Goal: Use online tool/utility: Utilize a website feature to perform a specific function

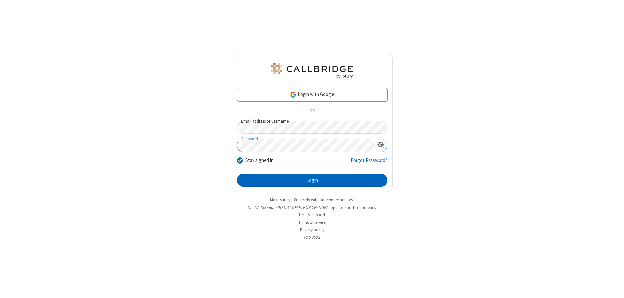
click at [312, 180] on button "Login" at bounding box center [312, 179] width 150 height 13
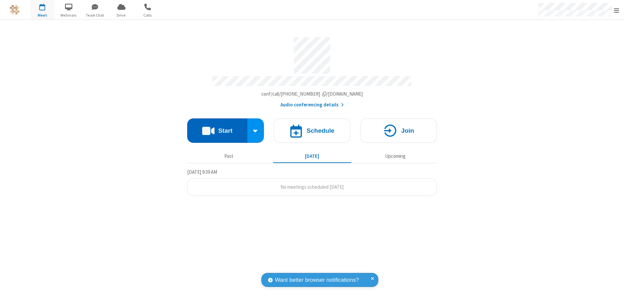
click at [217, 127] on button "Start" at bounding box center [217, 130] width 60 height 24
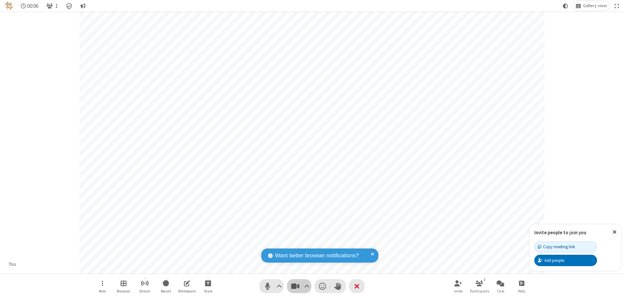
click at [295, 285] on span "Stop video (⌘+Shift+V)" at bounding box center [295, 285] width 10 height 9
click at [295, 285] on span "Start video (⌘+Shift+V)" at bounding box center [295, 285] width 10 height 9
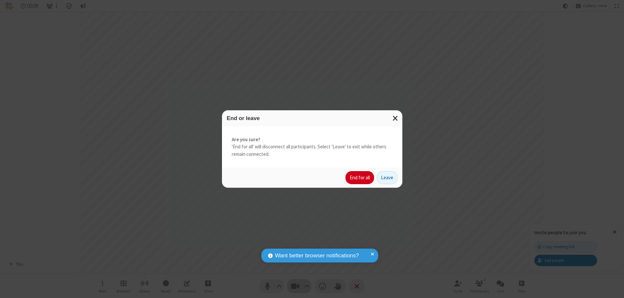
click at [360, 177] on button "End for all" at bounding box center [359, 177] width 29 height 13
